Goal: Task Accomplishment & Management: Manage account settings

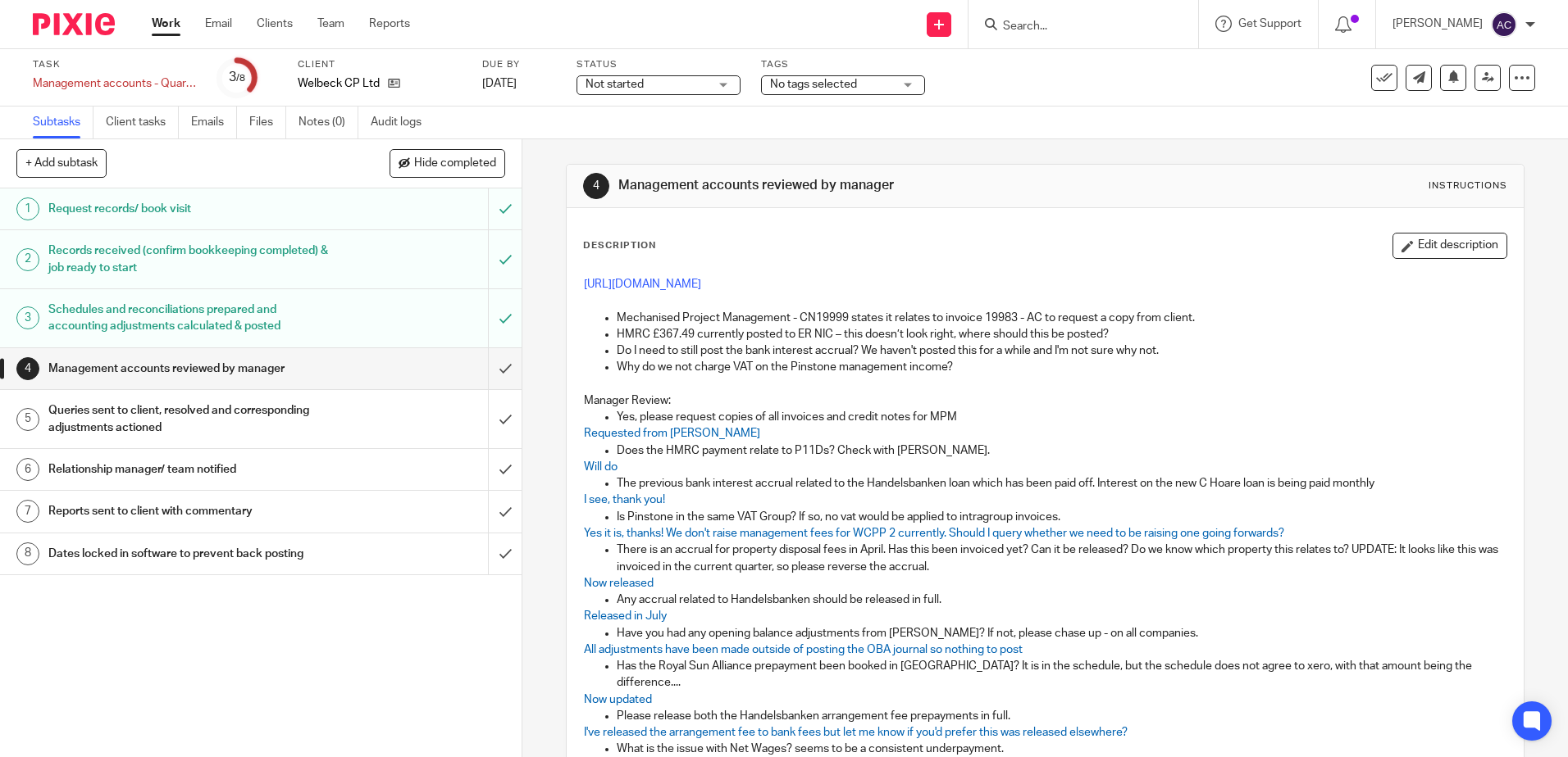
click at [1017, 26] on input "Search" at bounding box center [1075, 27] width 148 height 15
type input "rothstein"
click at [1080, 73] on link at bounding box center [1100, 64] width 203 height 25
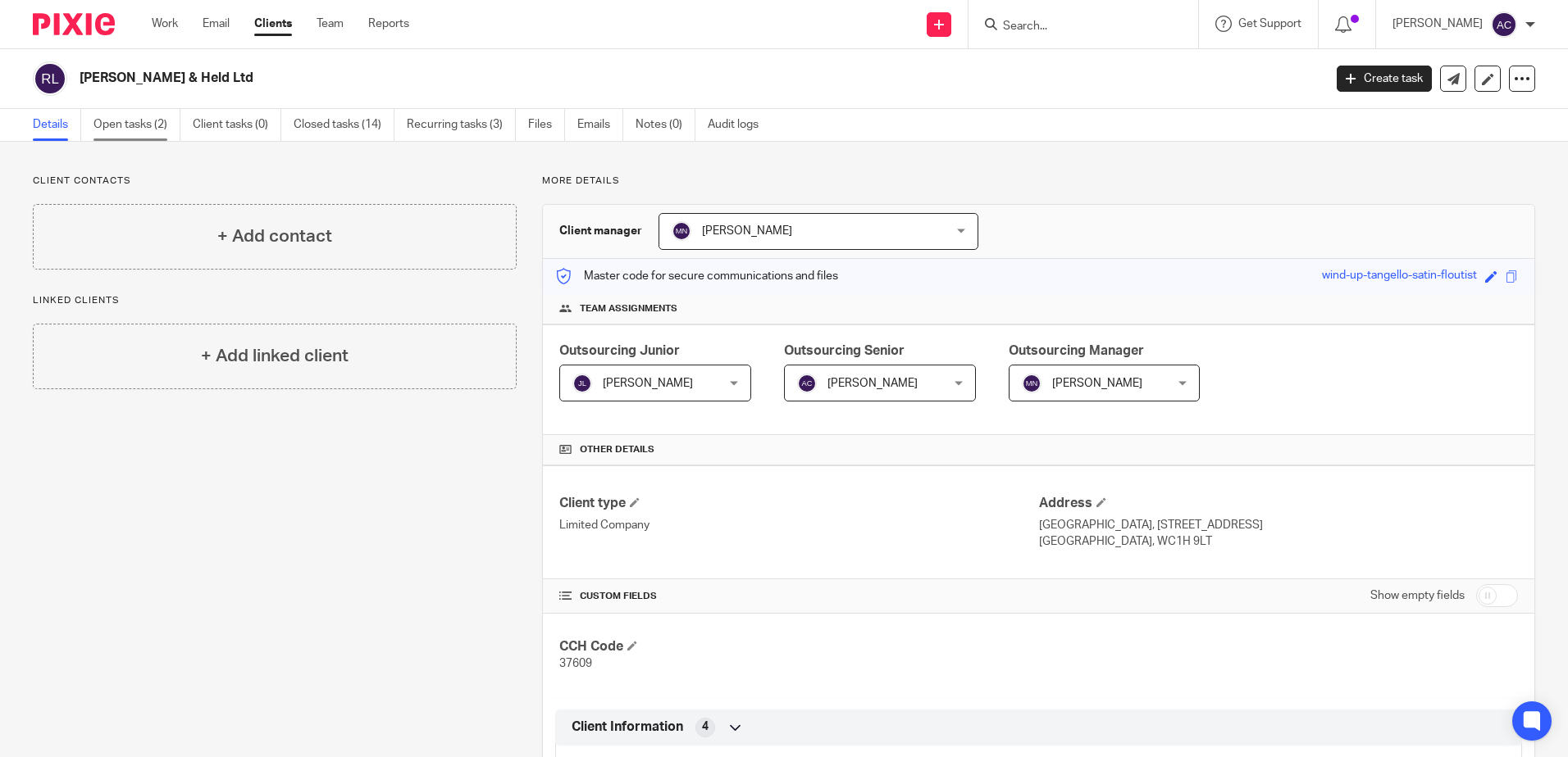
click at [147, 126] on link "Open tasks (2)" at bounding box center [137, 125] width 87 height 32
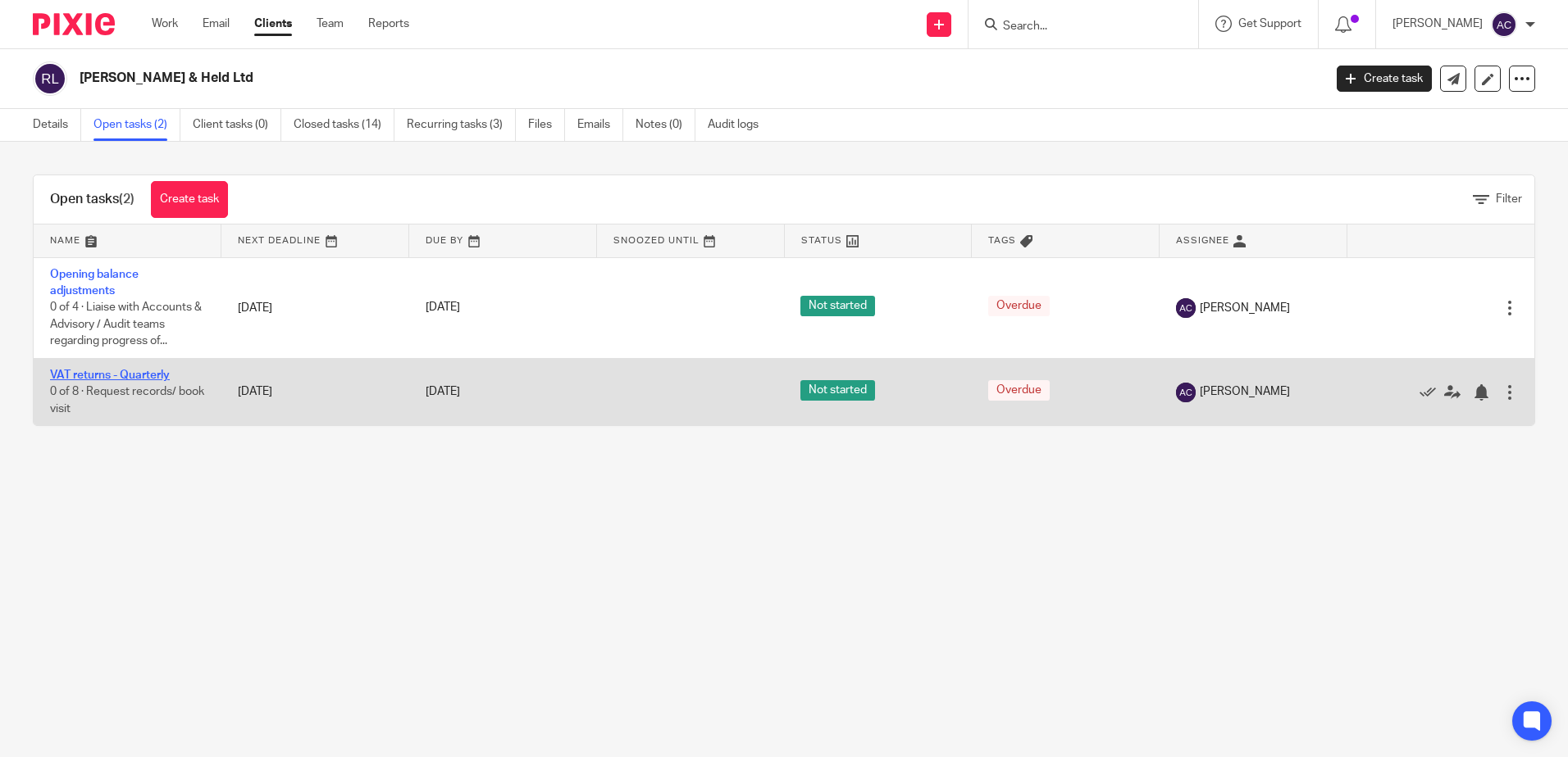
click at [69, 376] on link "VAT returns - Quarterly" at bounding box center [110, 375] width 120 height 11
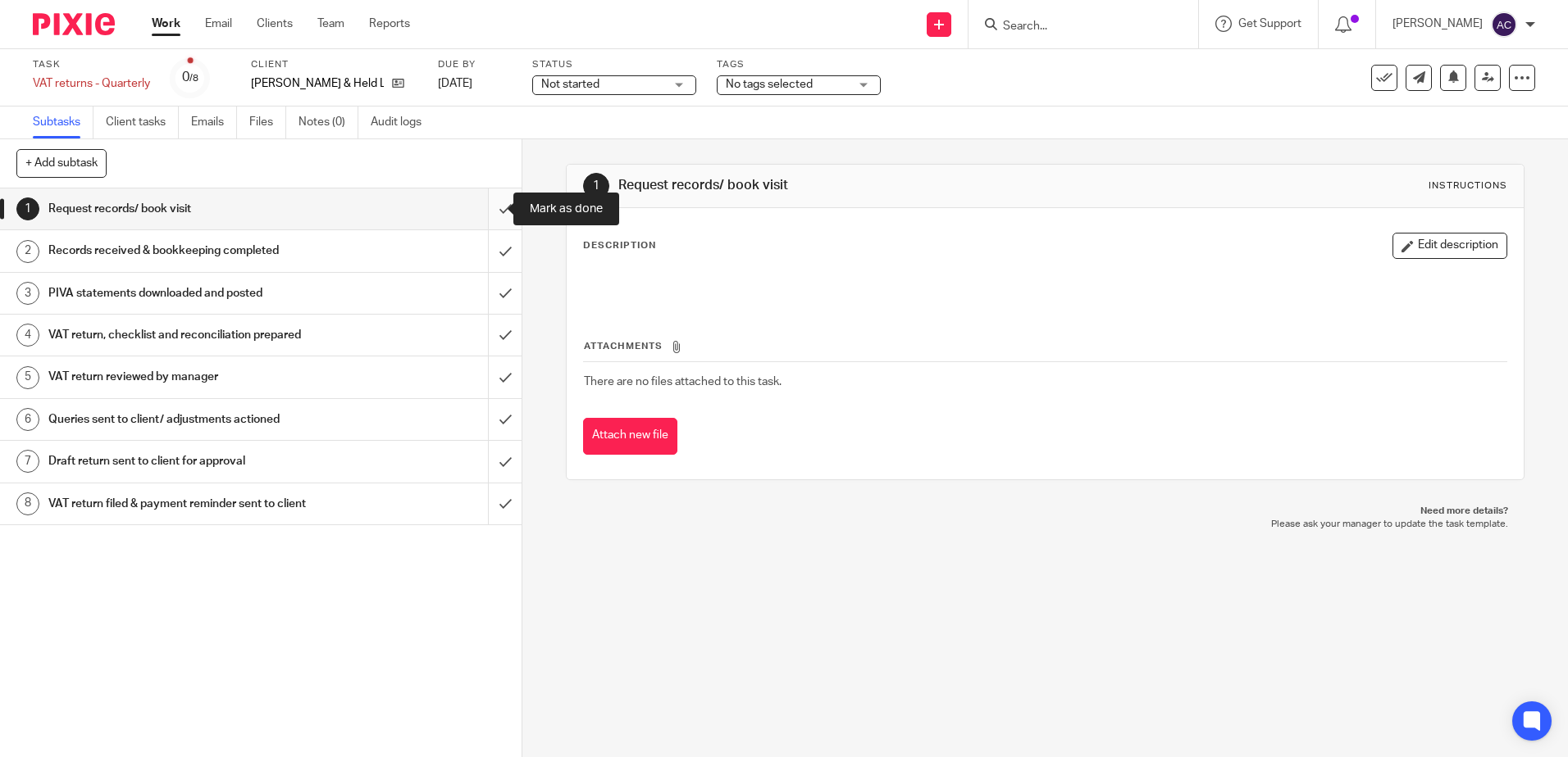
click at [485, 209] on input "submit" at bounding box center [260, 209] width 522 height 41
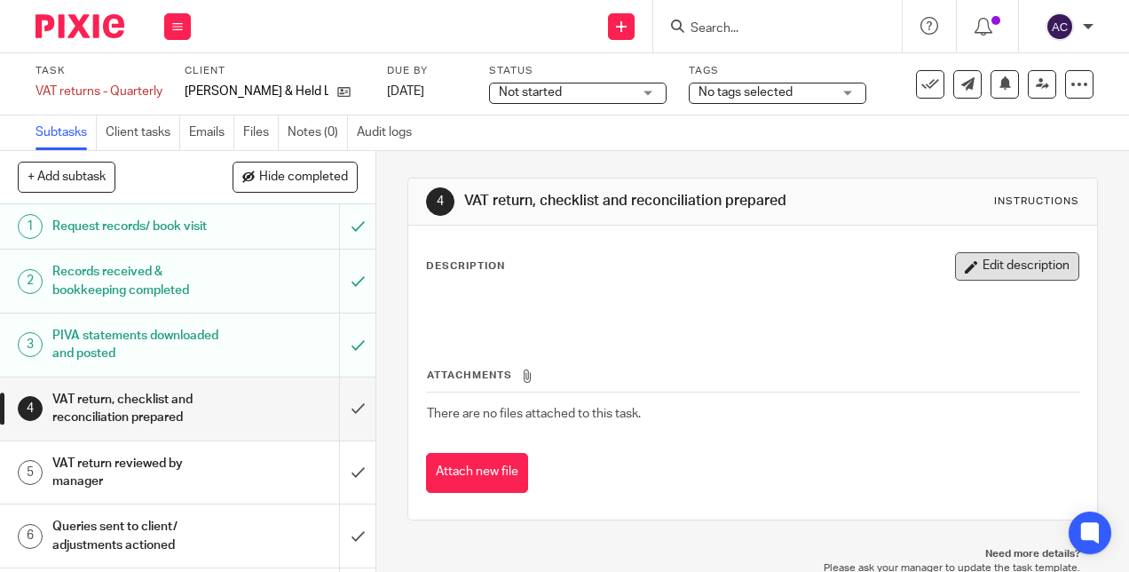
click at [966, 276] on button "Edit description" at bounding box center [1017, 266] width 124 height 28
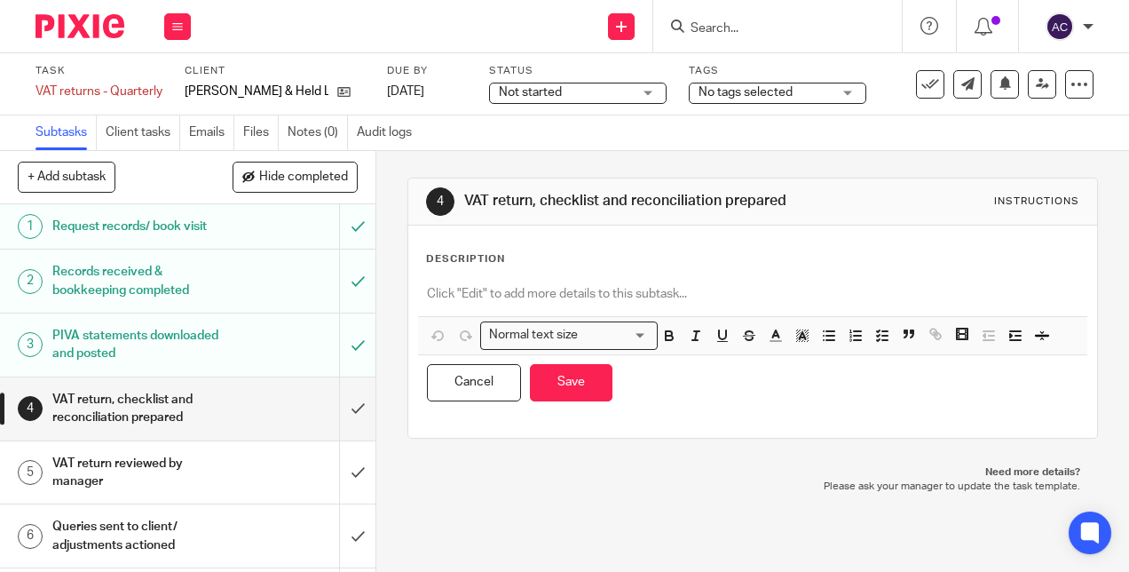
click at [536, 303] on p at bounding box center [752, 294] width 651 height 18
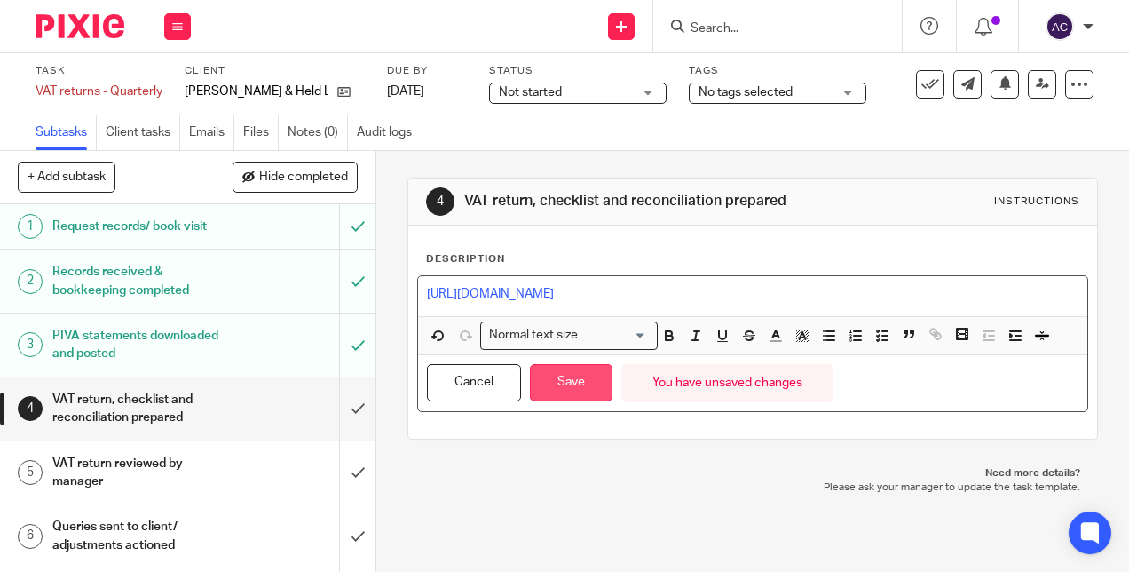
click at [563, 389] on button "Save" at bounding box center [571, 383] width 83 height 38
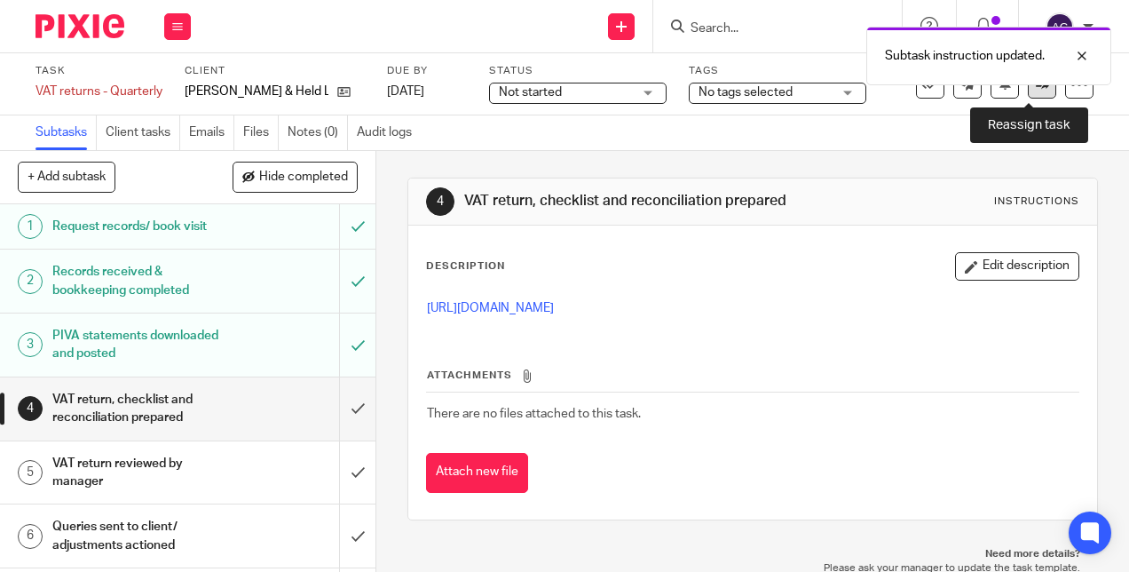
click at [1037, 88] on link at bounding box center [1042, 84] width 28 height 28
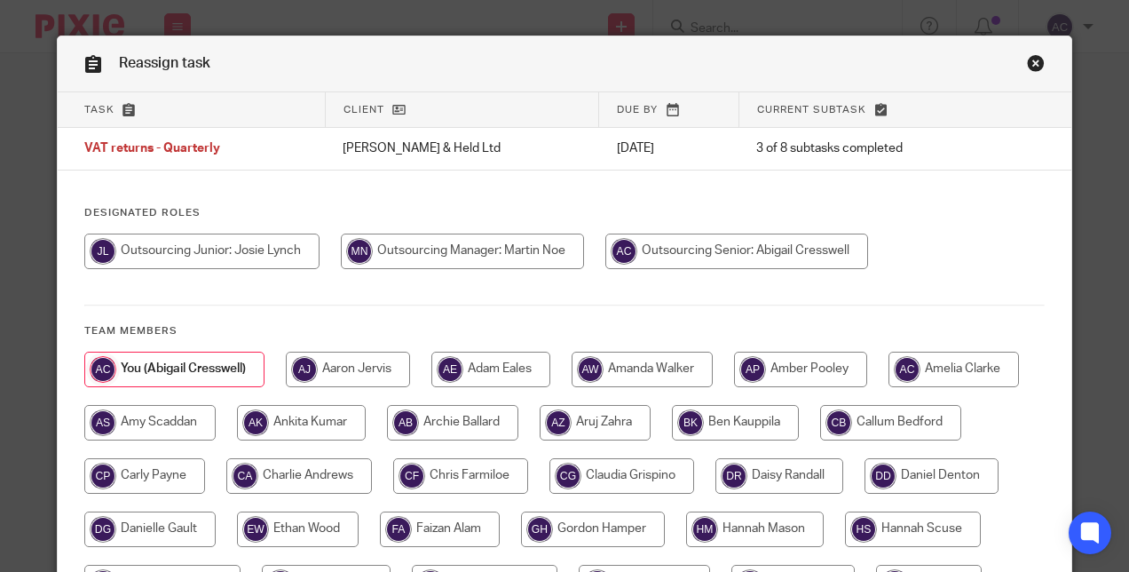
click at [492, 249] on input "radio" at bounding box center [462, 252] width 243 height 36
radio input "true"
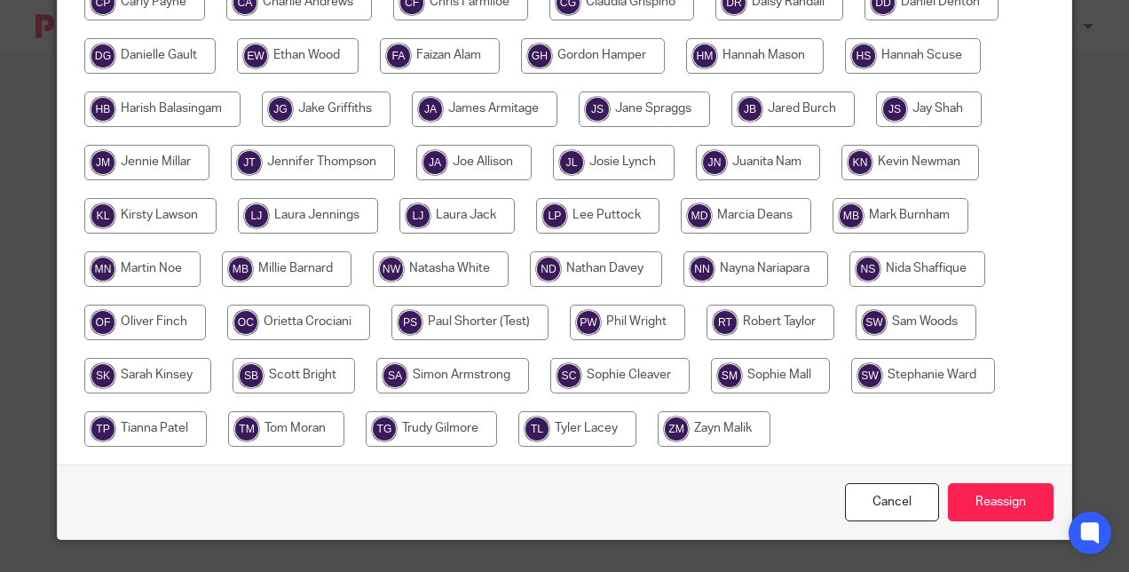
scroll to position [475, 0]
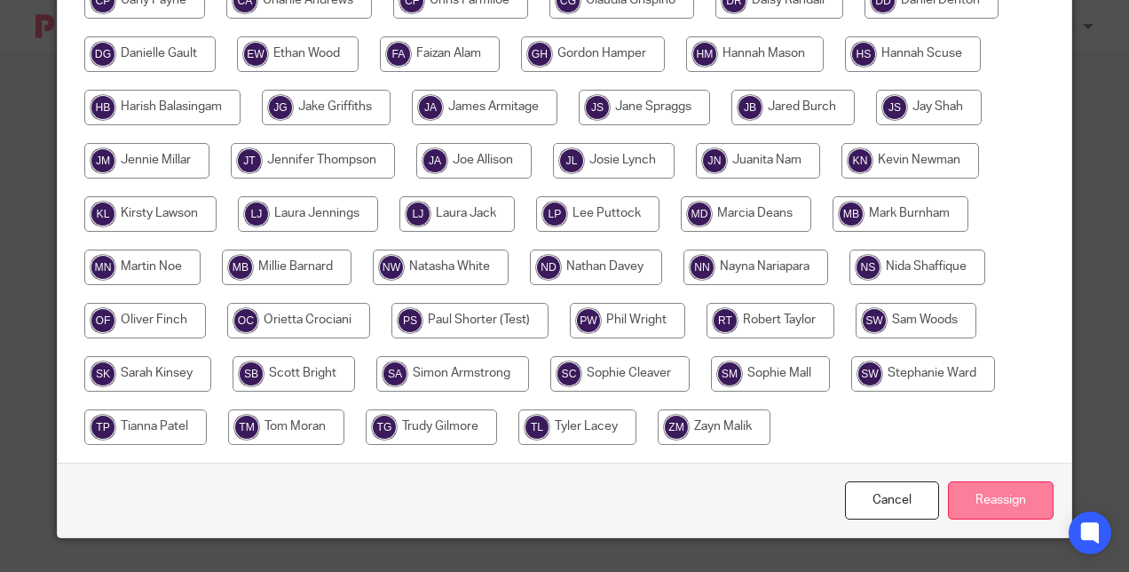
click at [974, 495] on input "Reassign" at bounding box center [1001, 500] width 106 height 38
